Goal: Check status: Check status

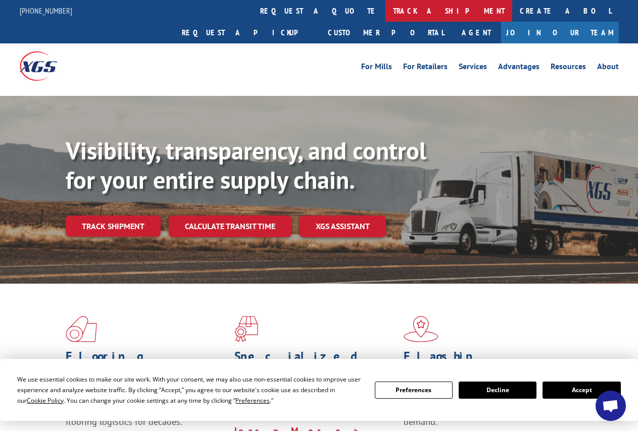
click at [385, 16] on link "track a shipment" at bounding box center [448, 11] width 127 height 22
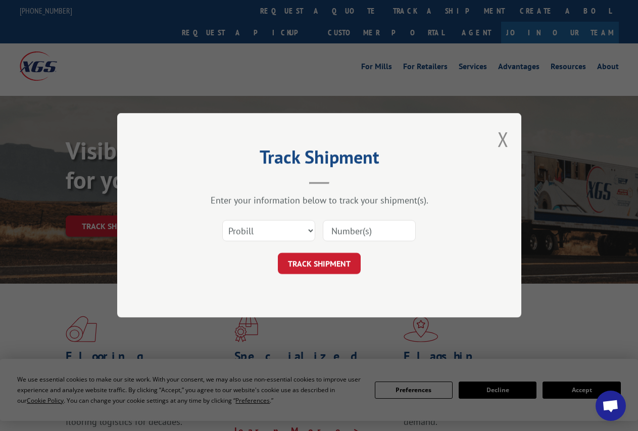
click at [371, 235] on input at bounding box center [369, 231] width 93 height 21
select select "bol"
click option "BOL" at bounding box center [0, 0] width 0 height 0
click at [344, 235] on input at bounding box center [369, 231] width 93 height 21
type input "646295"
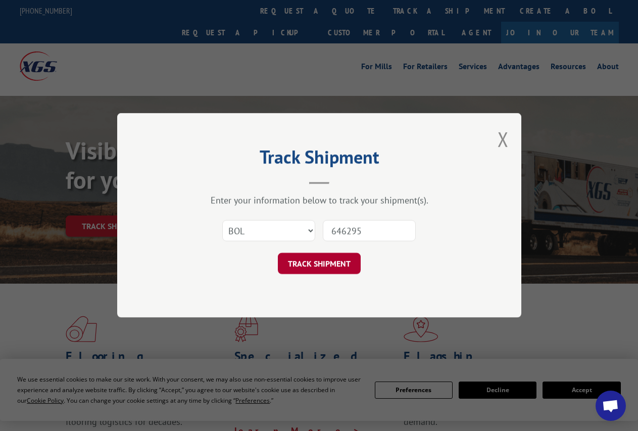
click at [325, 264] on button "TRACK SHIPMENT" at bounding box center [319, 264] width 83 height 21
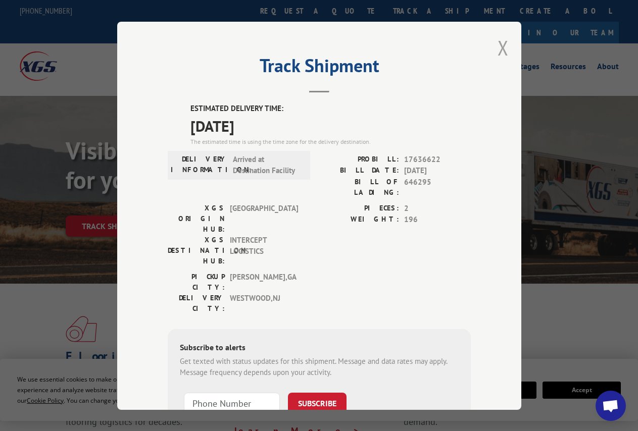
click at [497, 42] on button "Close modal" at bounding box center [502, 47] width 11 height 27
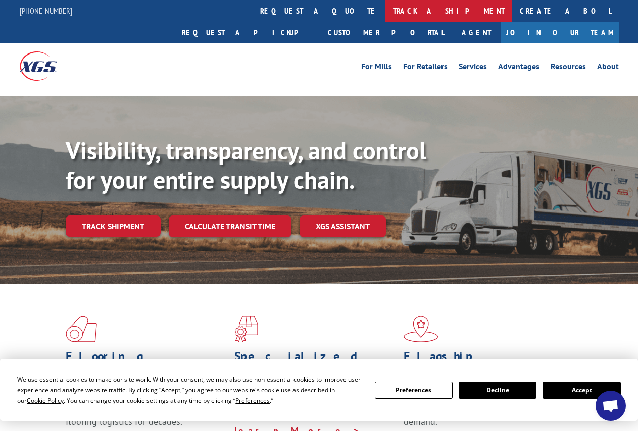
click at [385, 15] on link "track a shipment" at bounding box center [448, 11] width 127 height 22
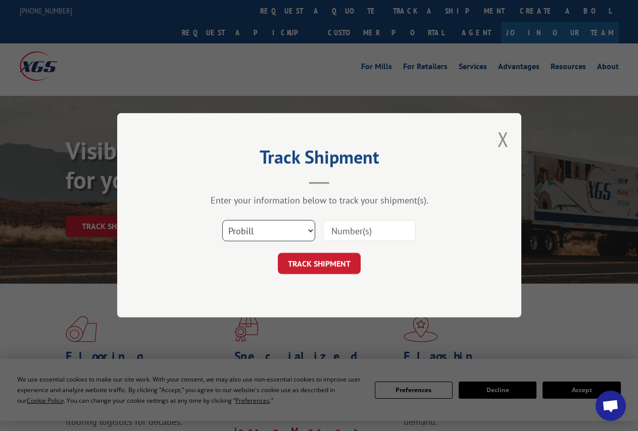
click at [222, 221] on select "Select category... Probill BOL PO" at bounding box center [268, 231] width 93 height 21
select select "bol"
click option "BOL" at bounding box center [0, 0] width 0 height 0
drag, startPoint x: 356, startPoint y: 231, endPoint x: 388, endPoint y: 216, distance: 35.5
click at [359, 225] on input at bounding box center [369, 231] width 93 height 21
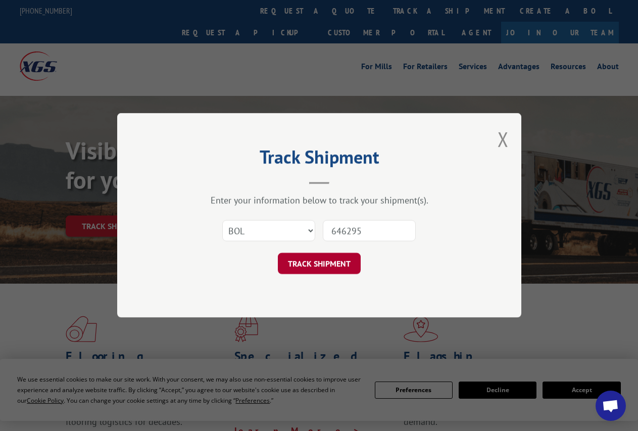
type input "646295"
click at [324, 271] on button "TRACK SHIPMENT" at bounding box center [319, 264] width 83 height 21
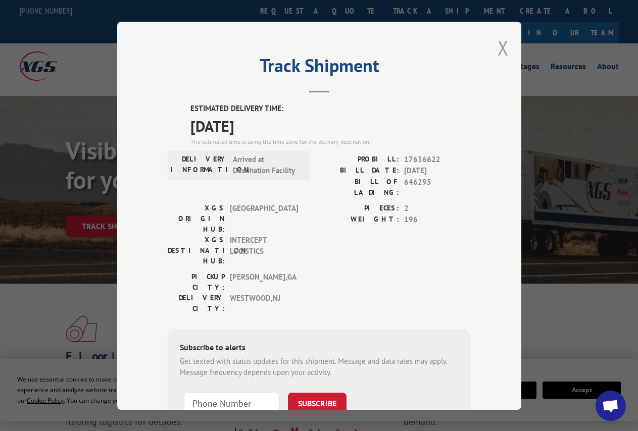
click at [497, 46] on button "Close modal" at bounding box center [502, 47] width 11 height 27
